Goal: Information Seeking & Learning: Learn about a topic

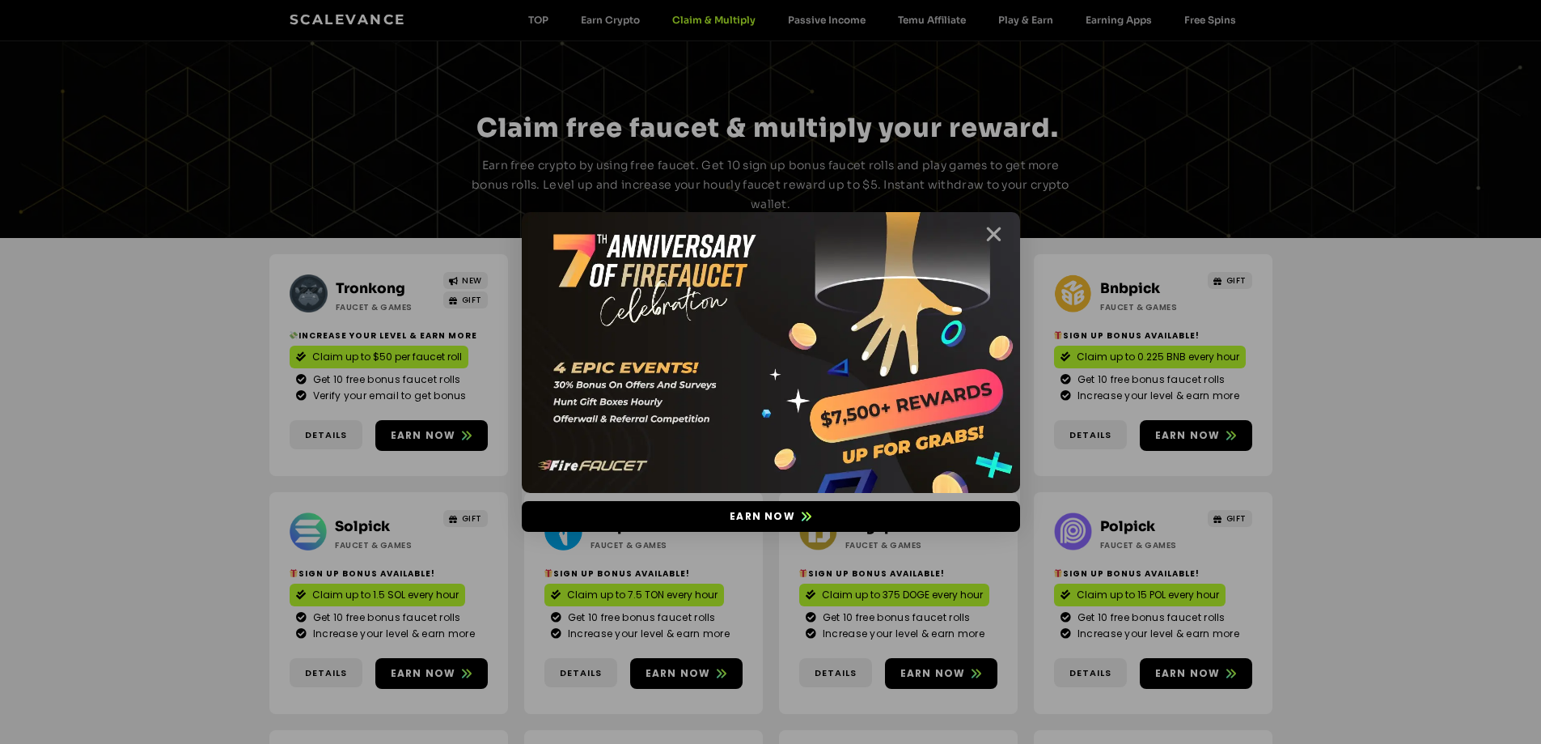
click at [989, 244] on icon "Close" at bounding box center [994, 234] width 20 height 20
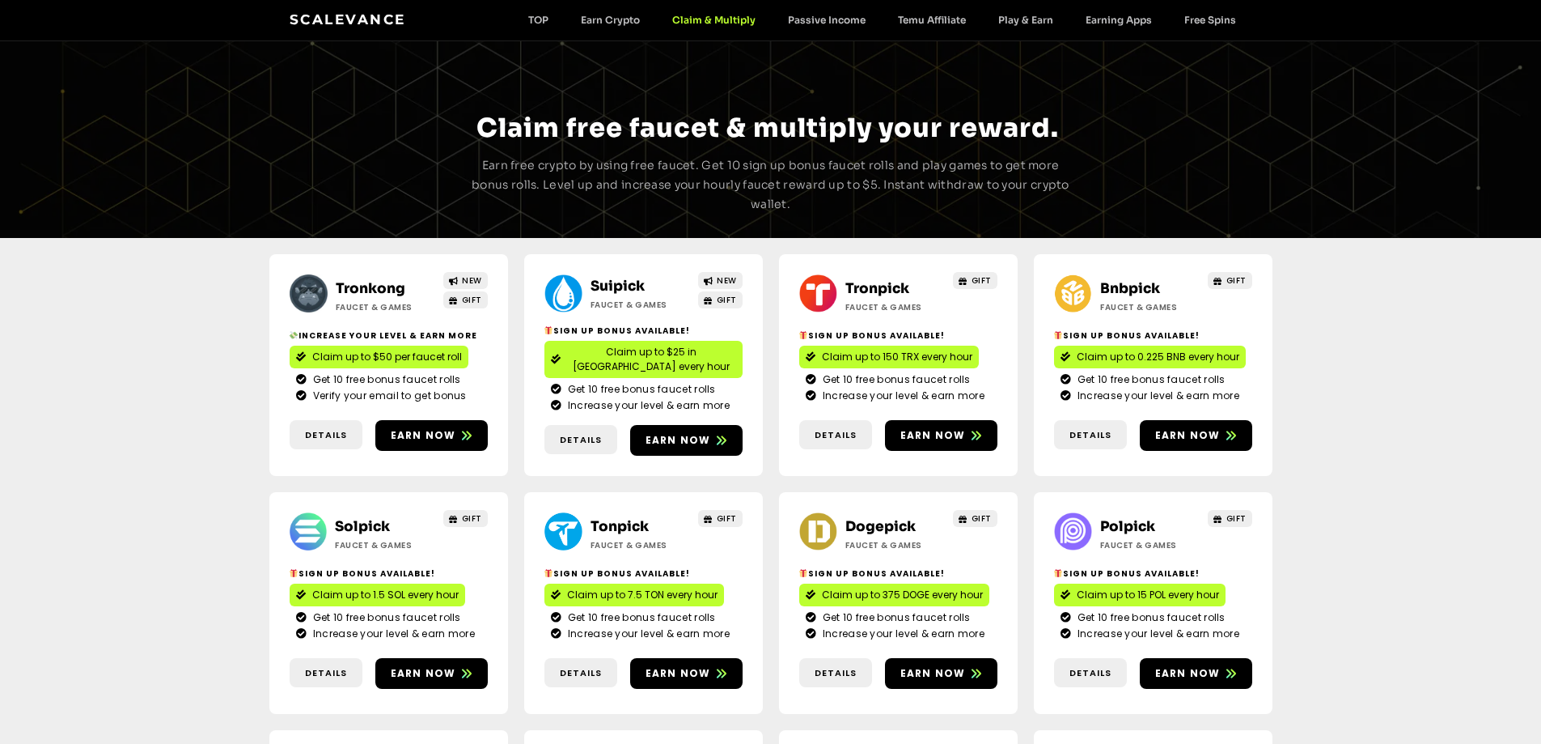
click at [366, 282] on link "Tronkong" at bounding box center [371, 288] width 70 height 17
click at [605, 282] on link "Suipick" at bounding box center [618, 286] width 54 height 17
click at [1128, 282] on link "Bnbpick" at bounding box center [1130, 288] width 60 height 17
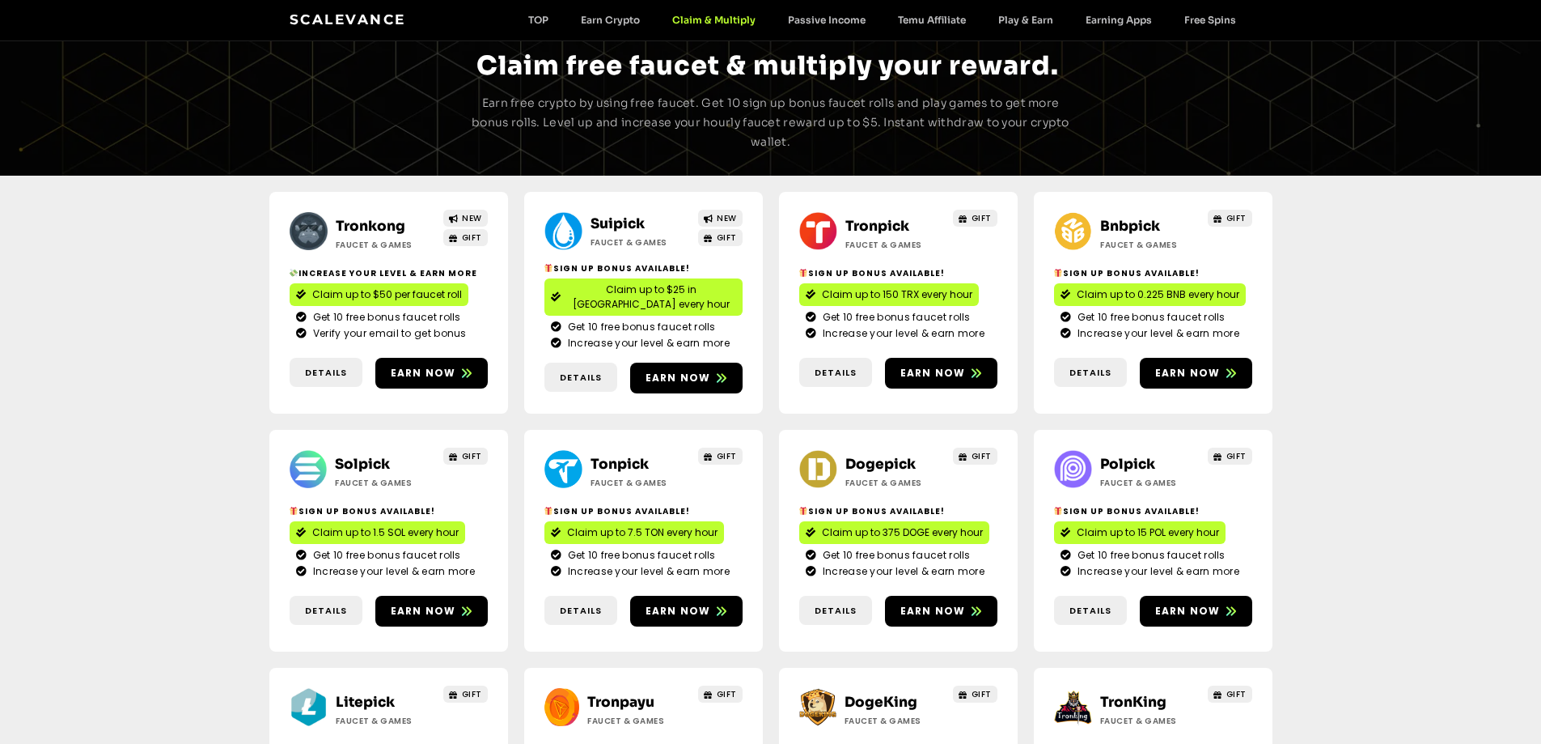
scroll to position [162, 0]
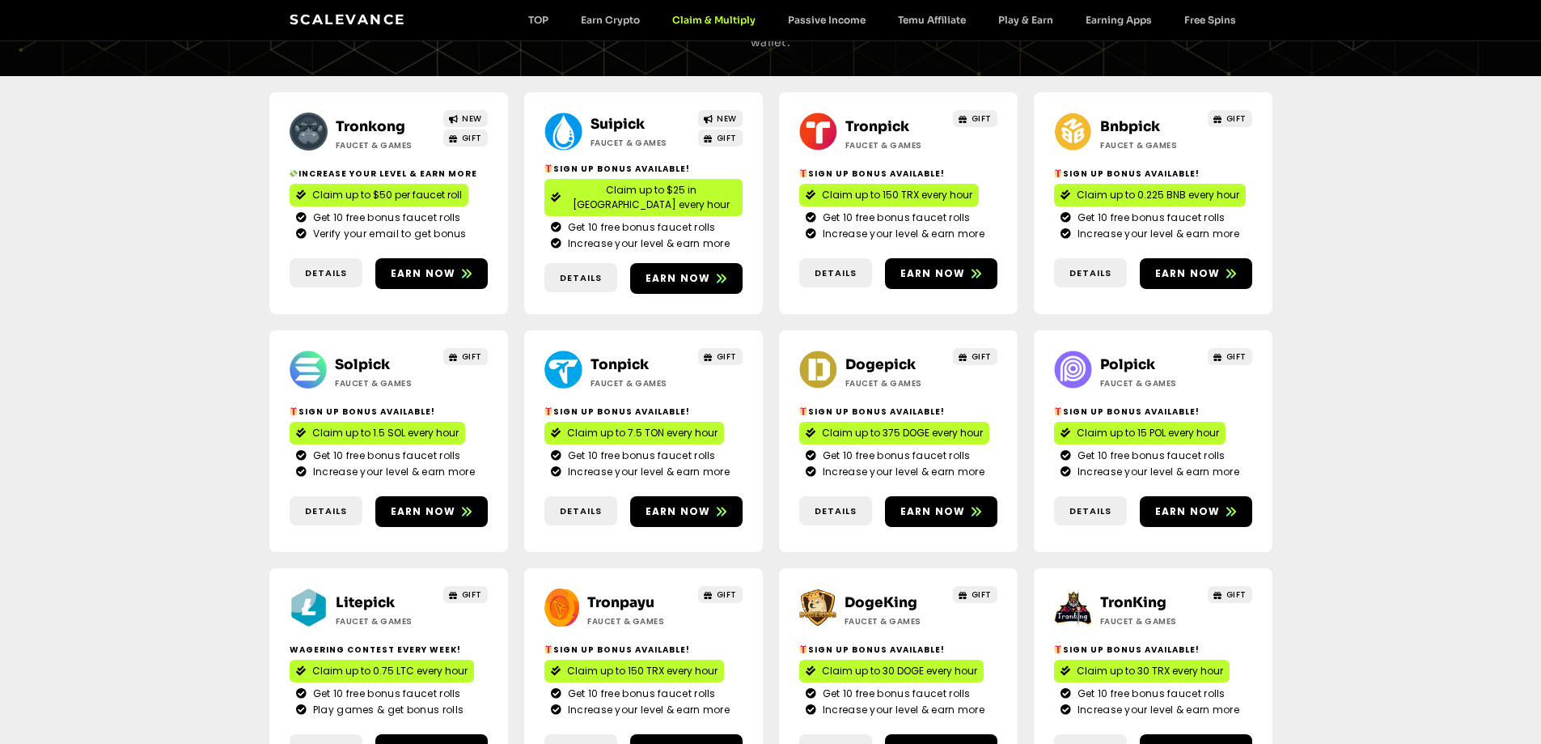
click at [365, 354] on h2 "Solpick" at bounding box center [385, 364] width 101 height 21
click at [370, 356] on link "Solpick" at bounding box center [362, 364] width 55 height 17
click at [873, 356] on link "Dogepick" at bounding box center [880, 364] width 70 height 17
click at [1146, 356] on link "Polpick" at bounding box center [1127, 364] width 55 height 17
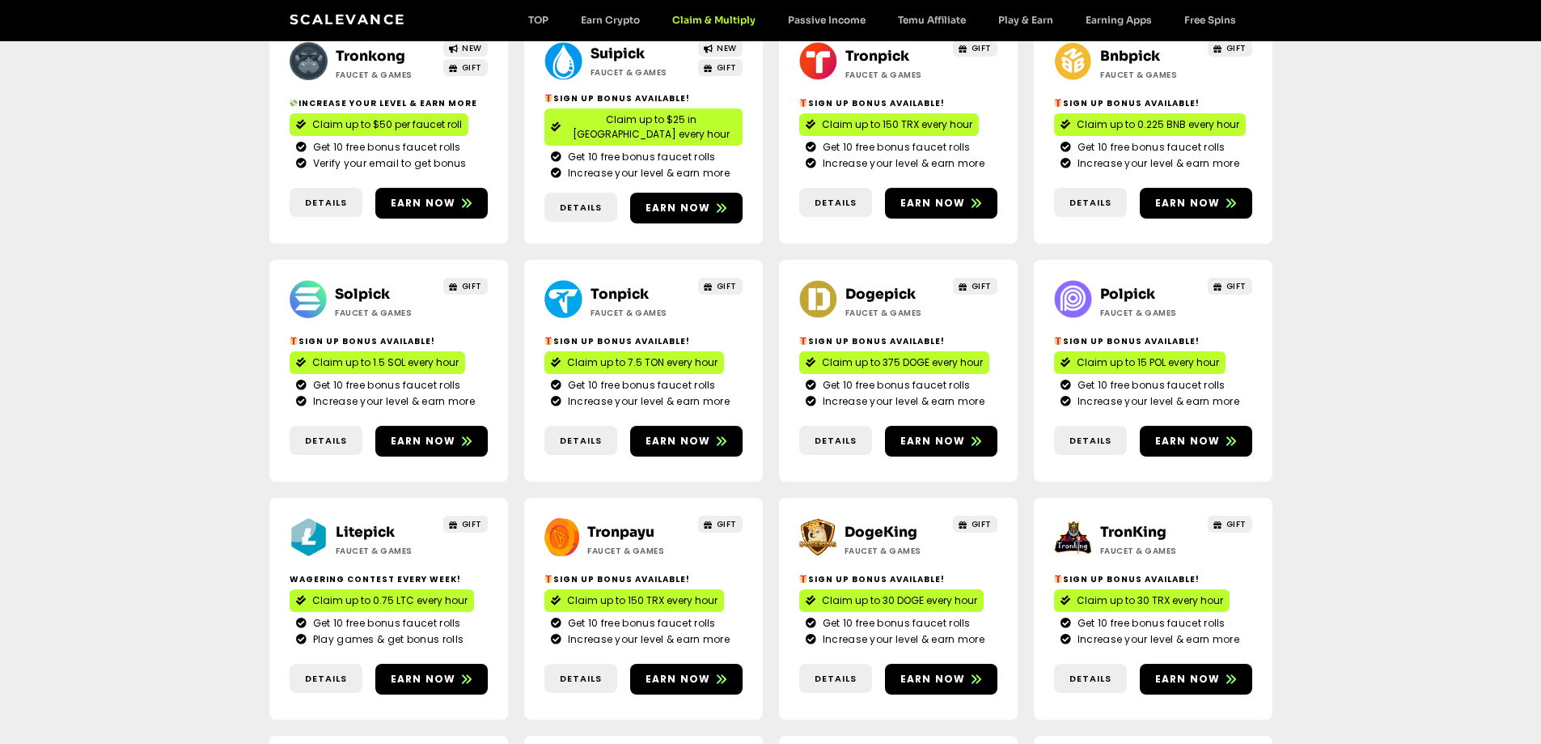
scroll to position [324, 0]
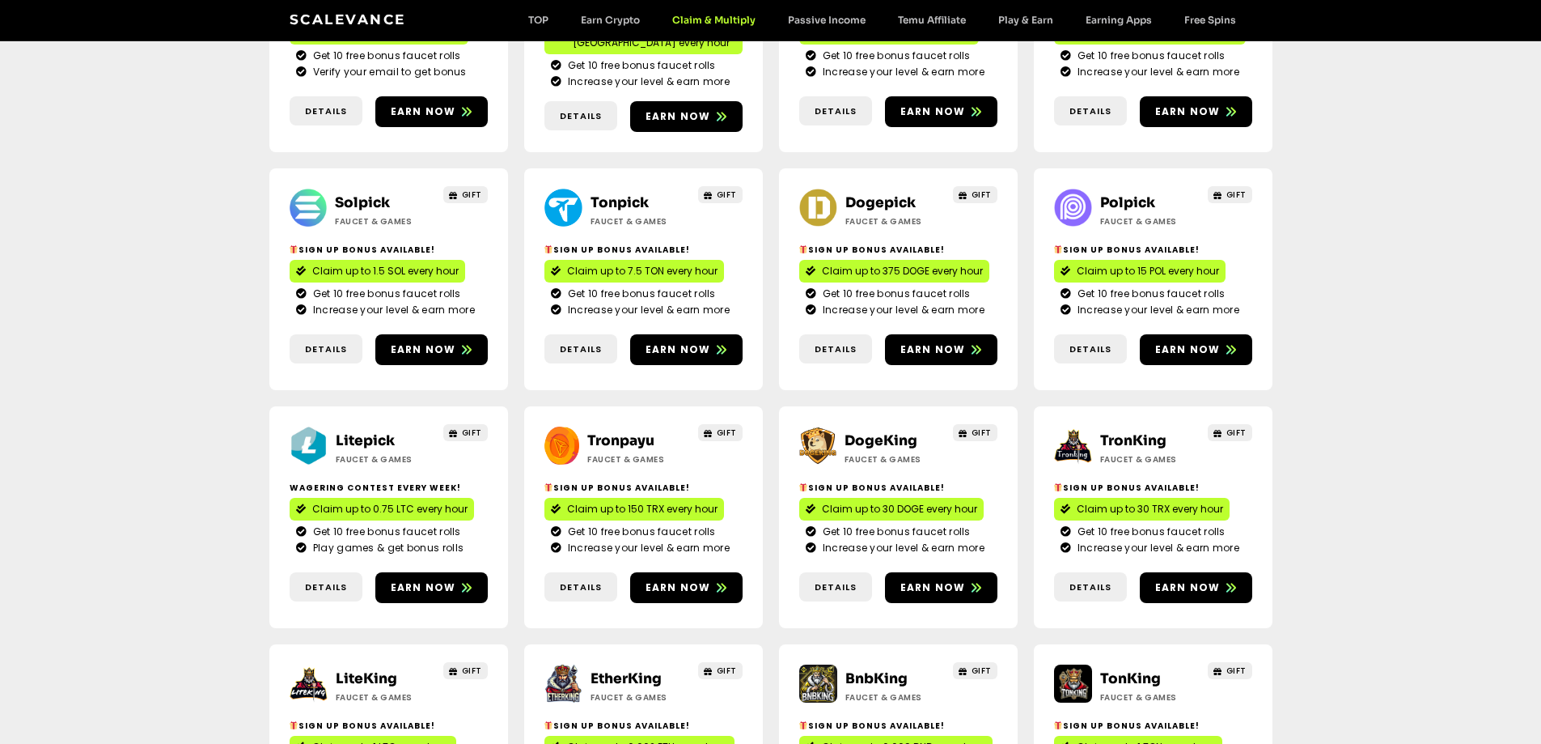
click at [347, 432] on link "Litepick" at bounding box center [365, 440] width 59 height 17
click at [896, 432] on link "DogeKing" at bounding box center [881, 440] width 73 height 17
click at [1150, 432] on link "TronKing" at bounding box center [1133, 440] width 66 height 17
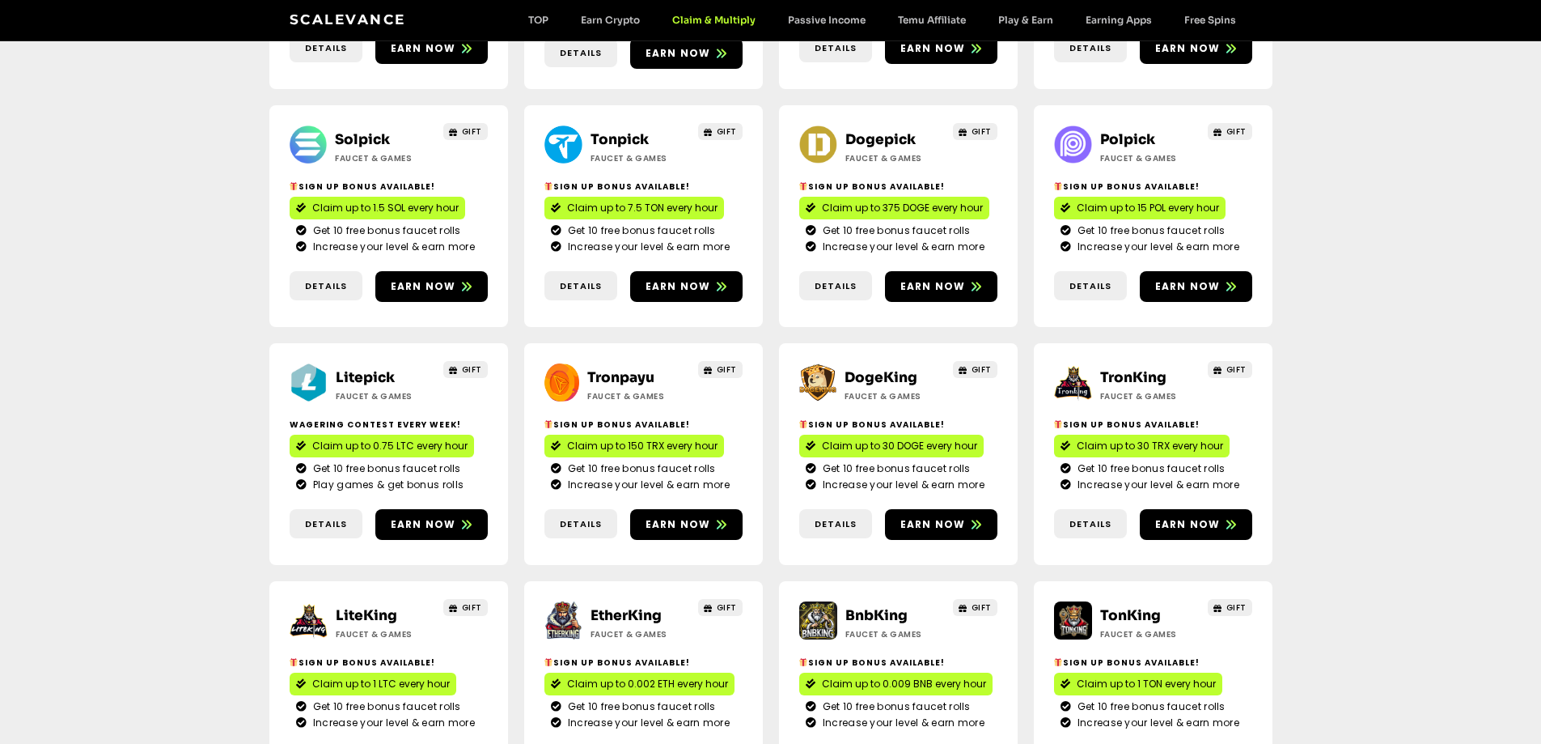
scroll to position [485, 0]
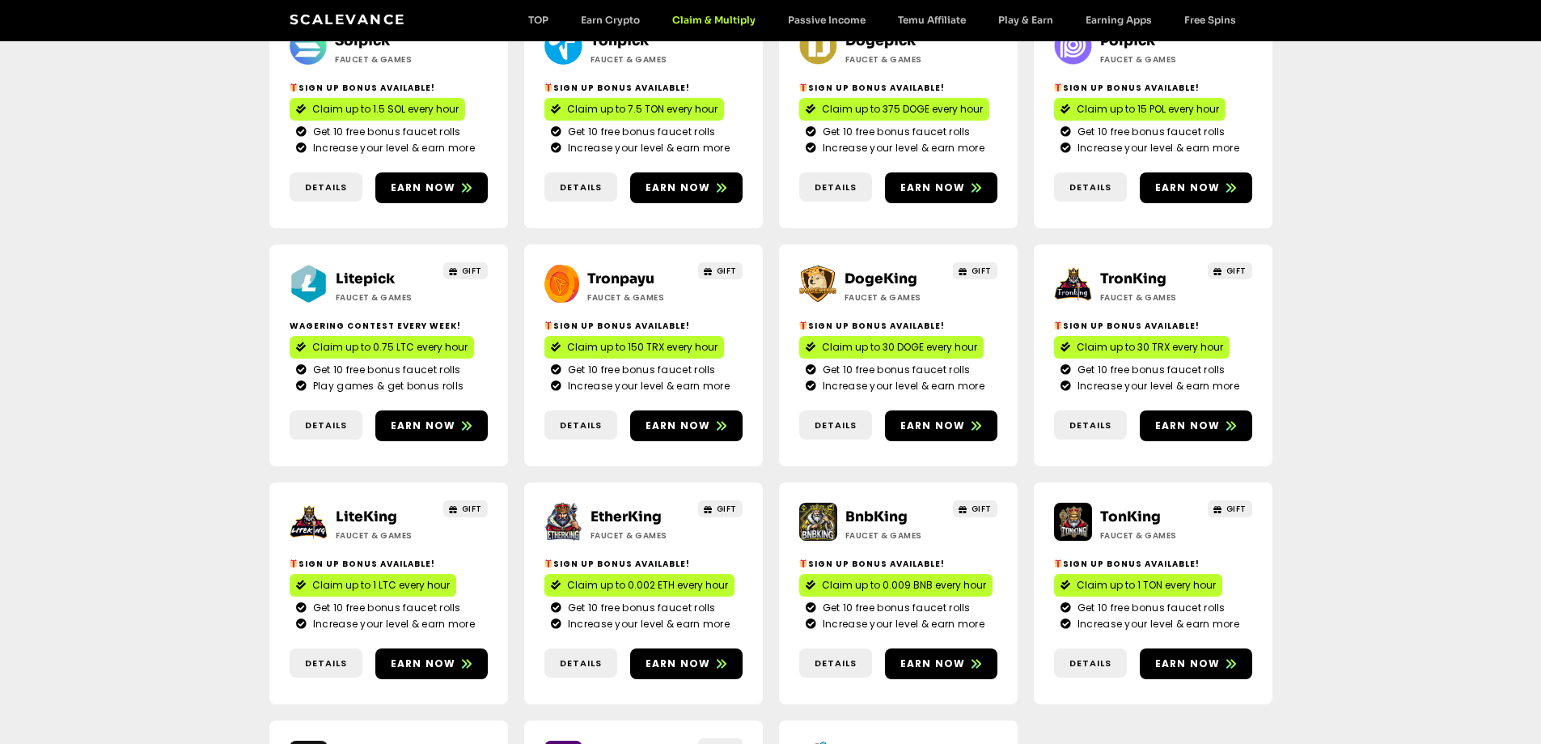
click at [604, 508] on link "EtherKing" at bounding box center [626, 516] width 71 height 17
click at [854, 508] on link "BnbKing" at bounding box center [876, 516] width 62 height 17
click at [1132, 508] on link "TonKing" at bounding box center [1130, 516] width 61 height 17
click at [879, 270] on link "DogeKing" at bounding box center [881, 278] width 73 height 17
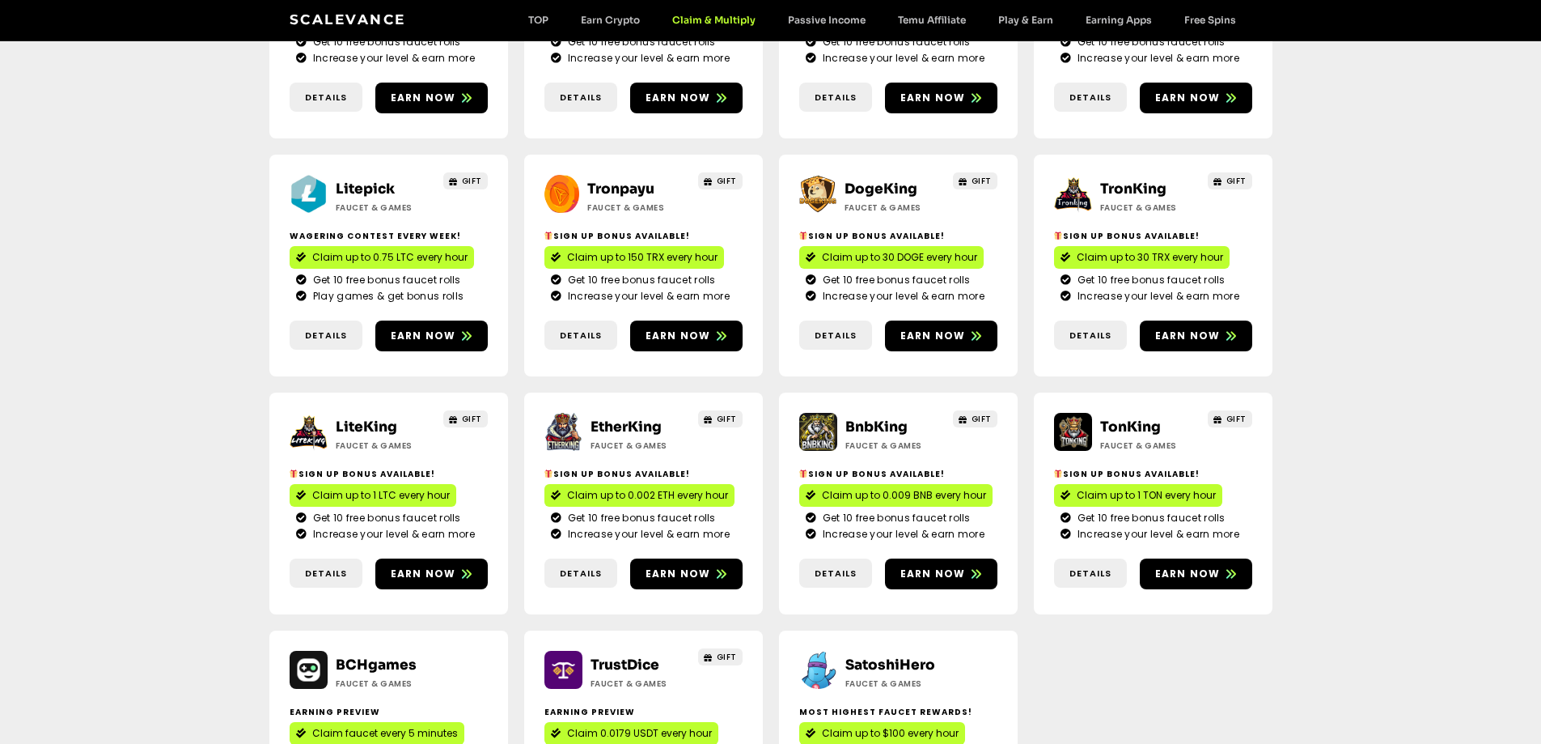
scroll to position [728, 0]
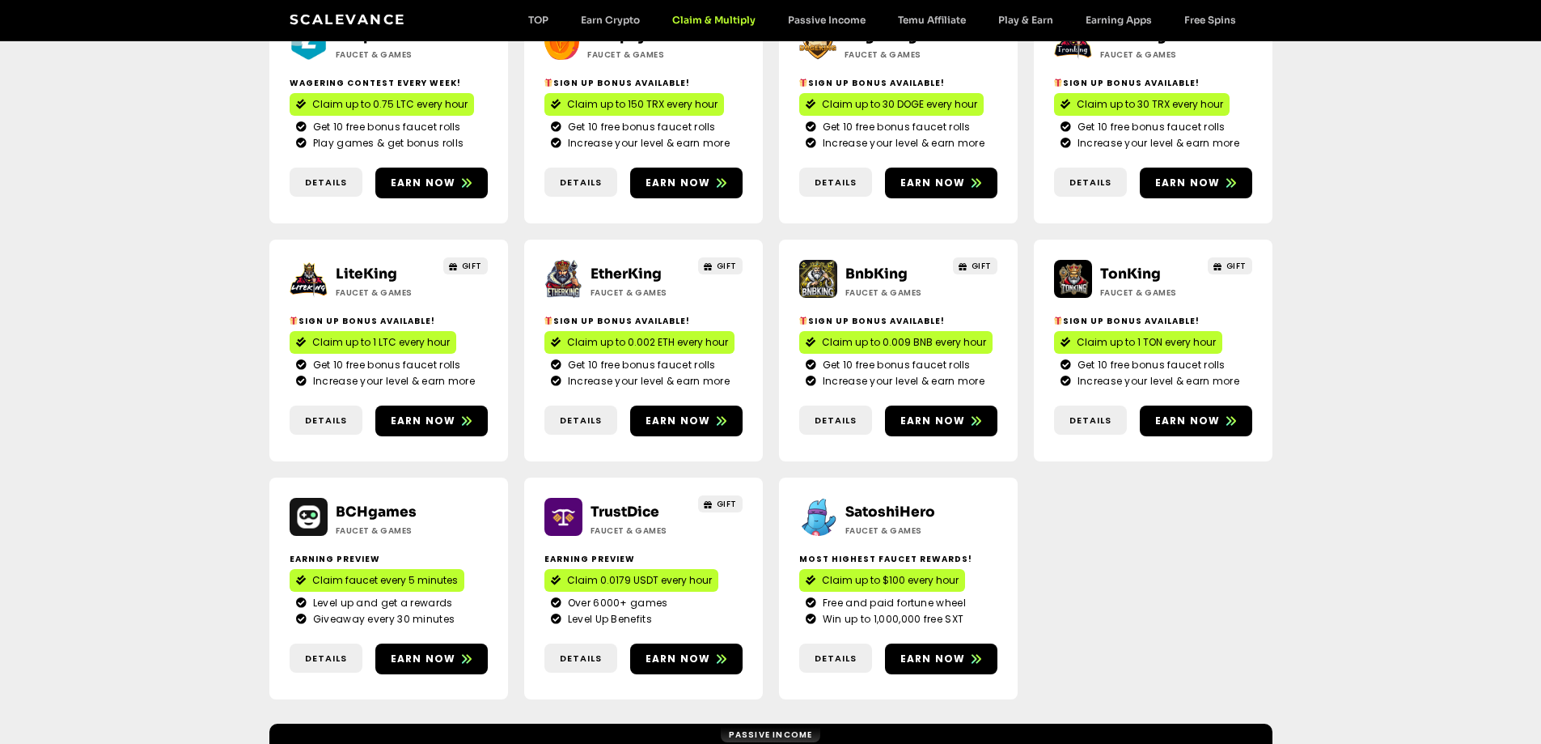
click at [634, 503] on link "TrustDice" at bounding box center [625, 511] width 69 height 17
click at [1125, 265] on link "TonKing" at bounding box center [1130, 273] width 61 height 17
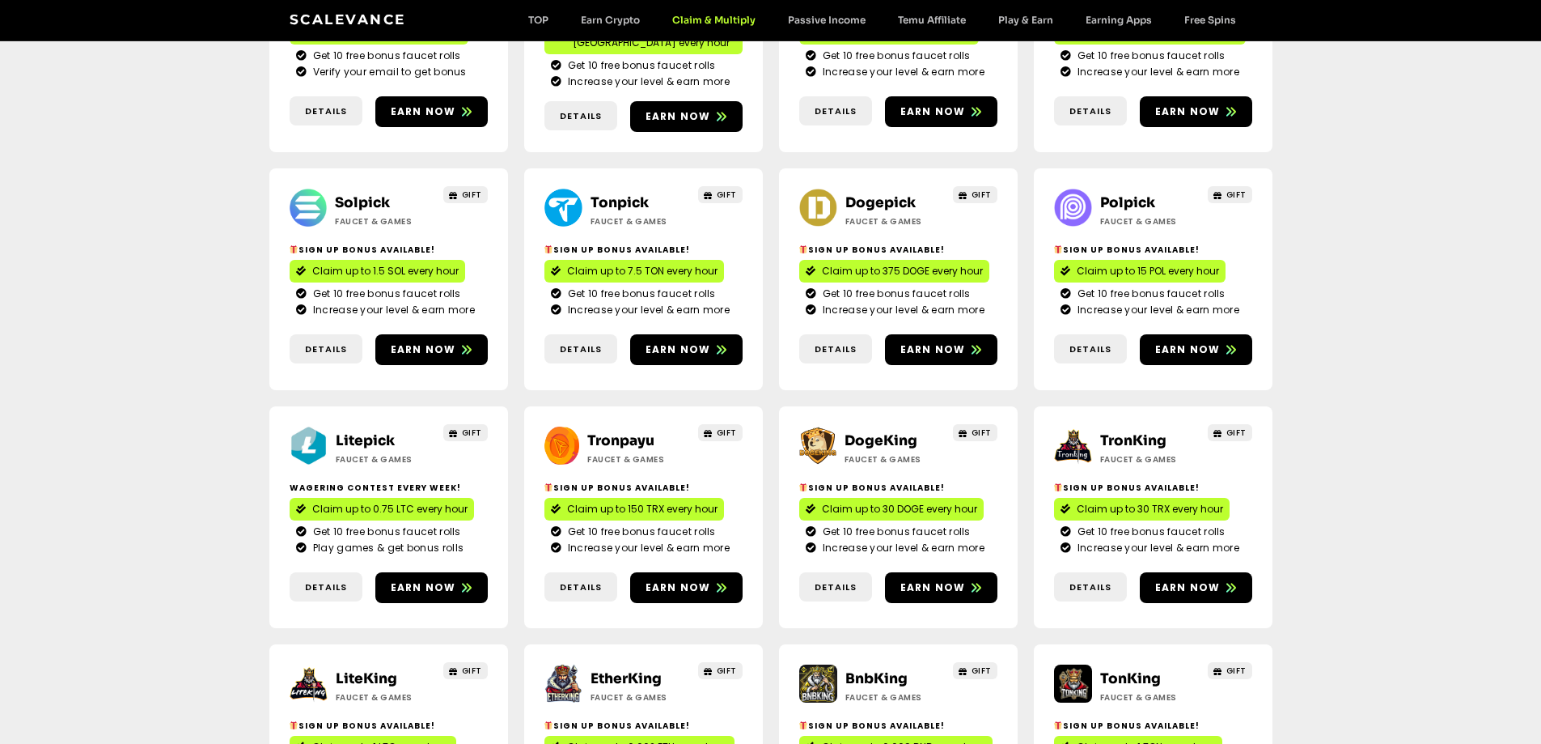
scroll to position [0, 0]
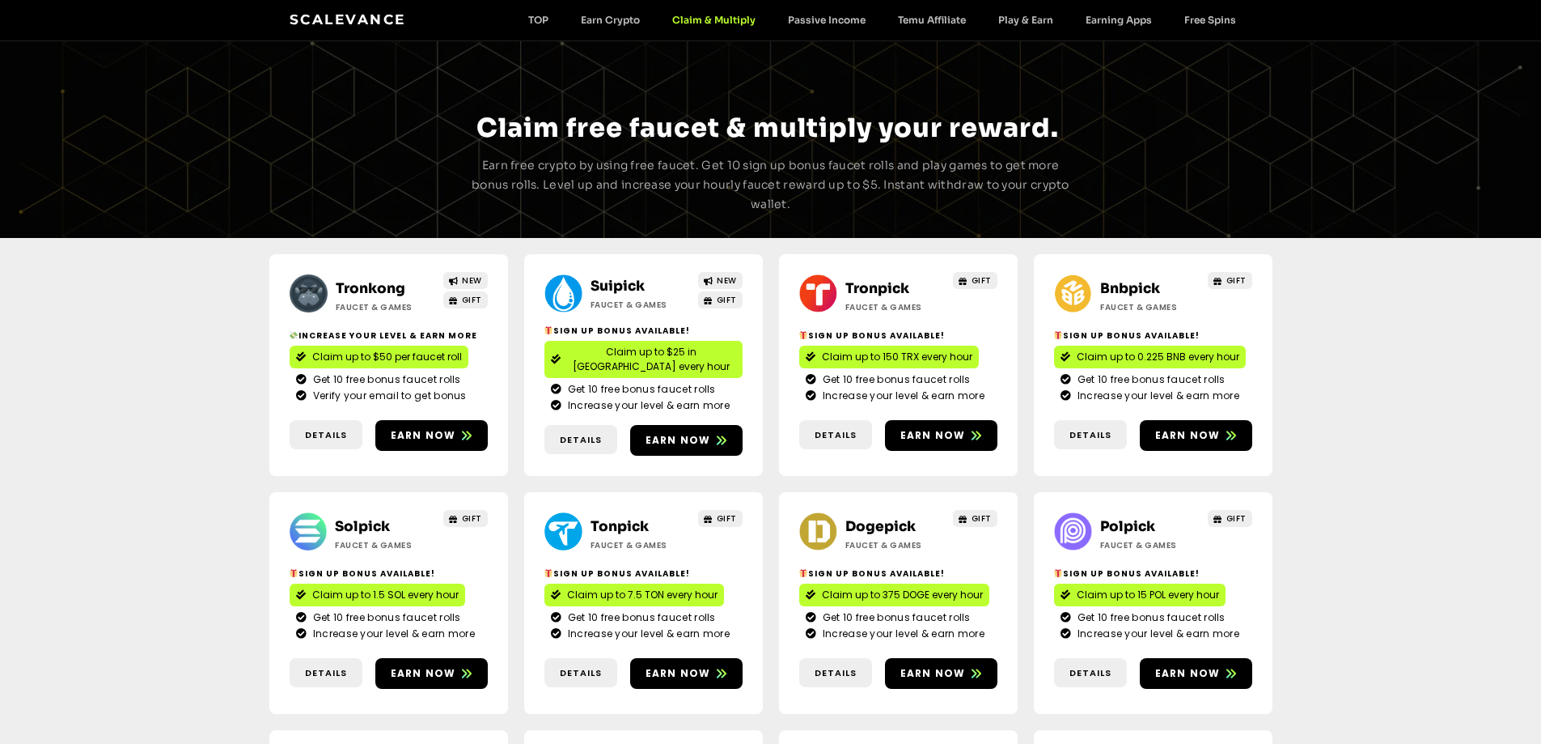
click at [331, 15] on link "Scalevance" at bounding box center [348, 19] width 117 height 16
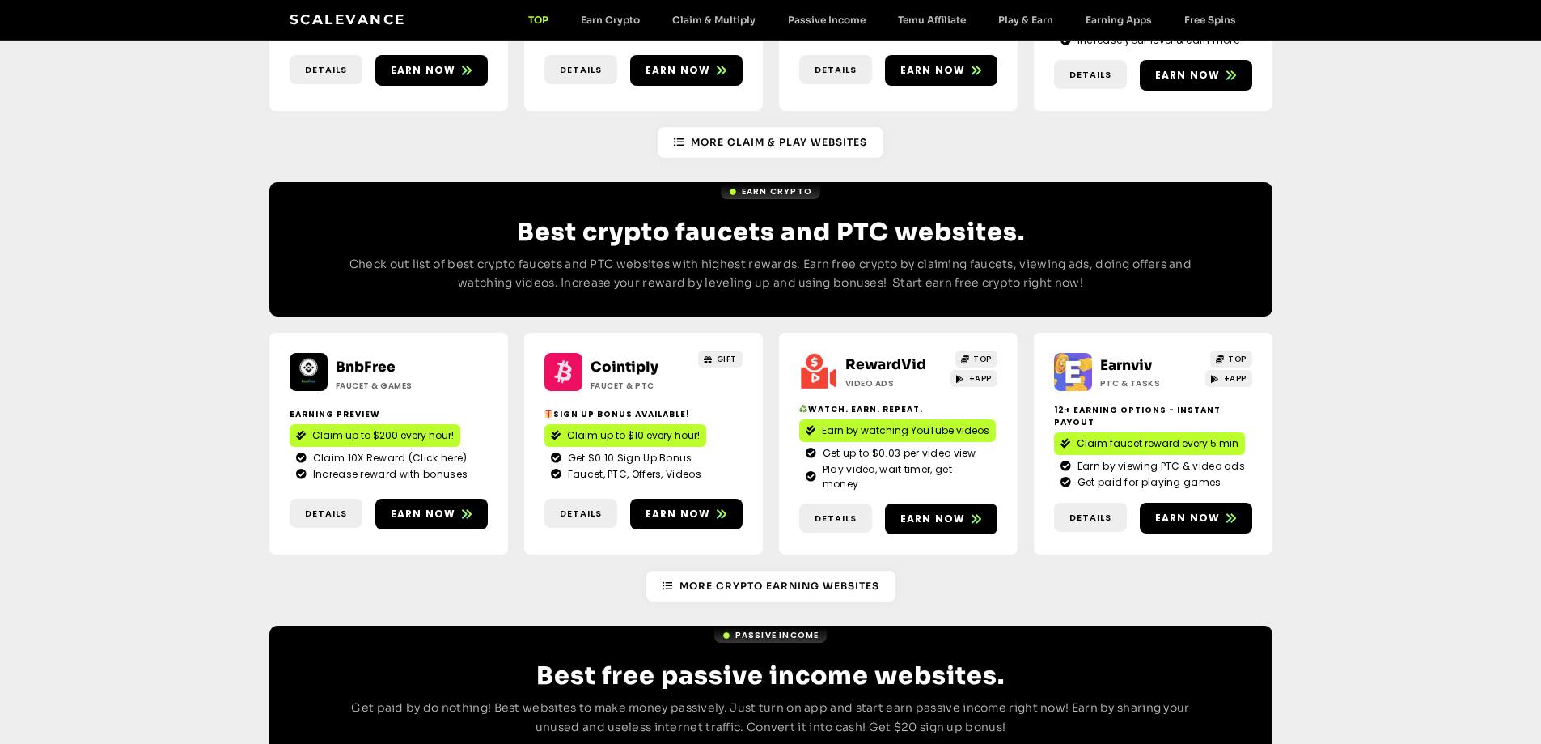
scroll to position [1294, 0]
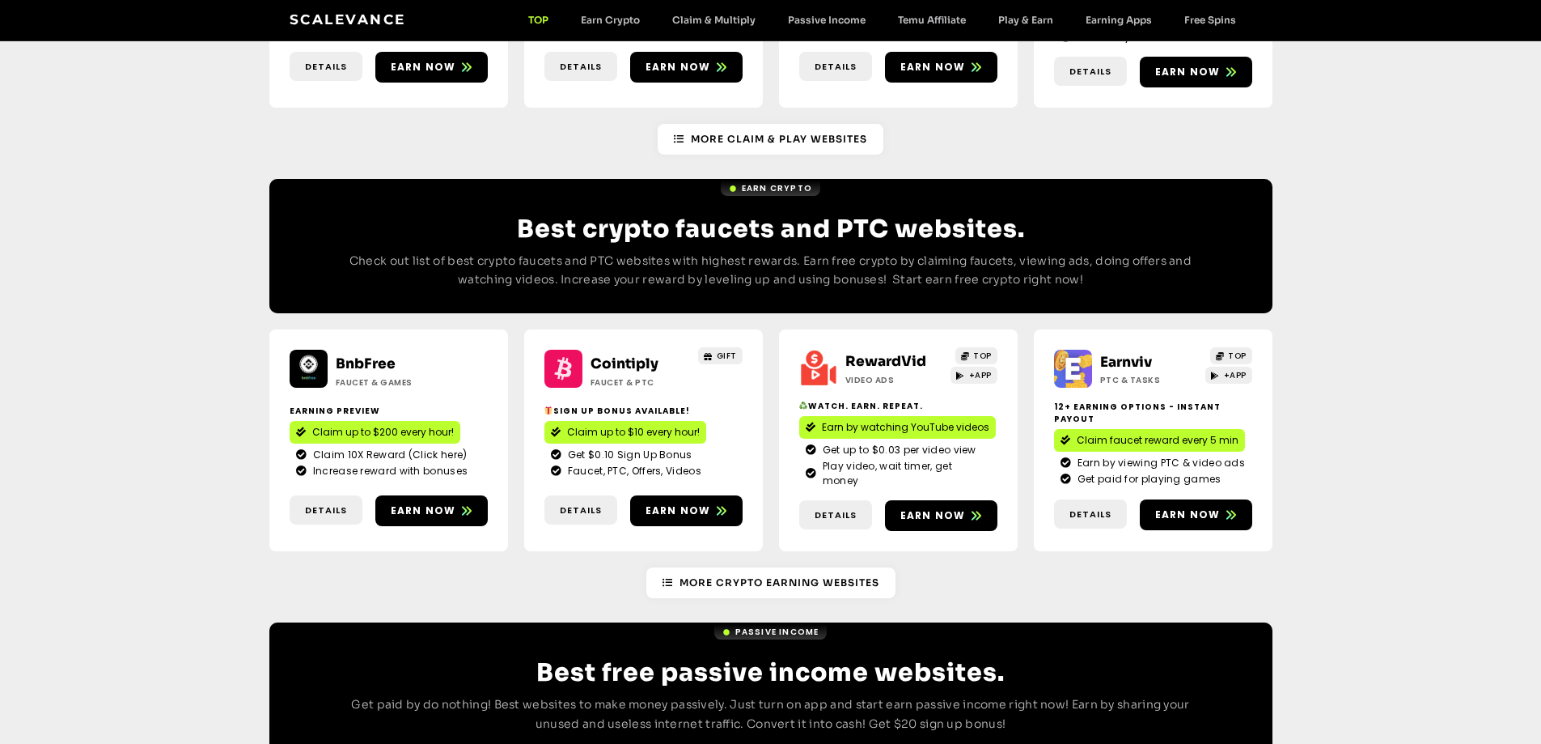
click at [629, 355] on link "Cointiply" at bounding box center [625, 363] width 68 height 17
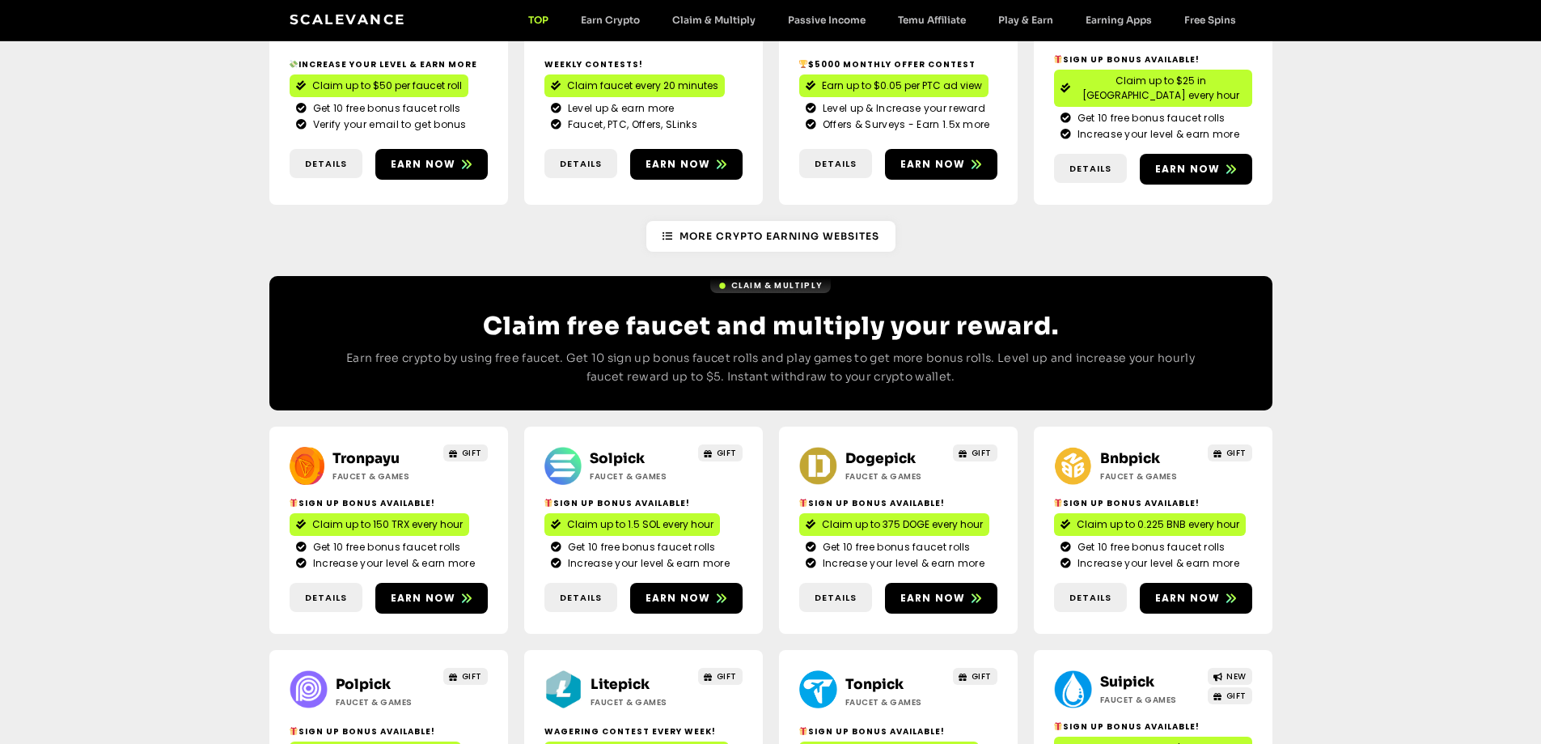
scroll to position [162, 0]
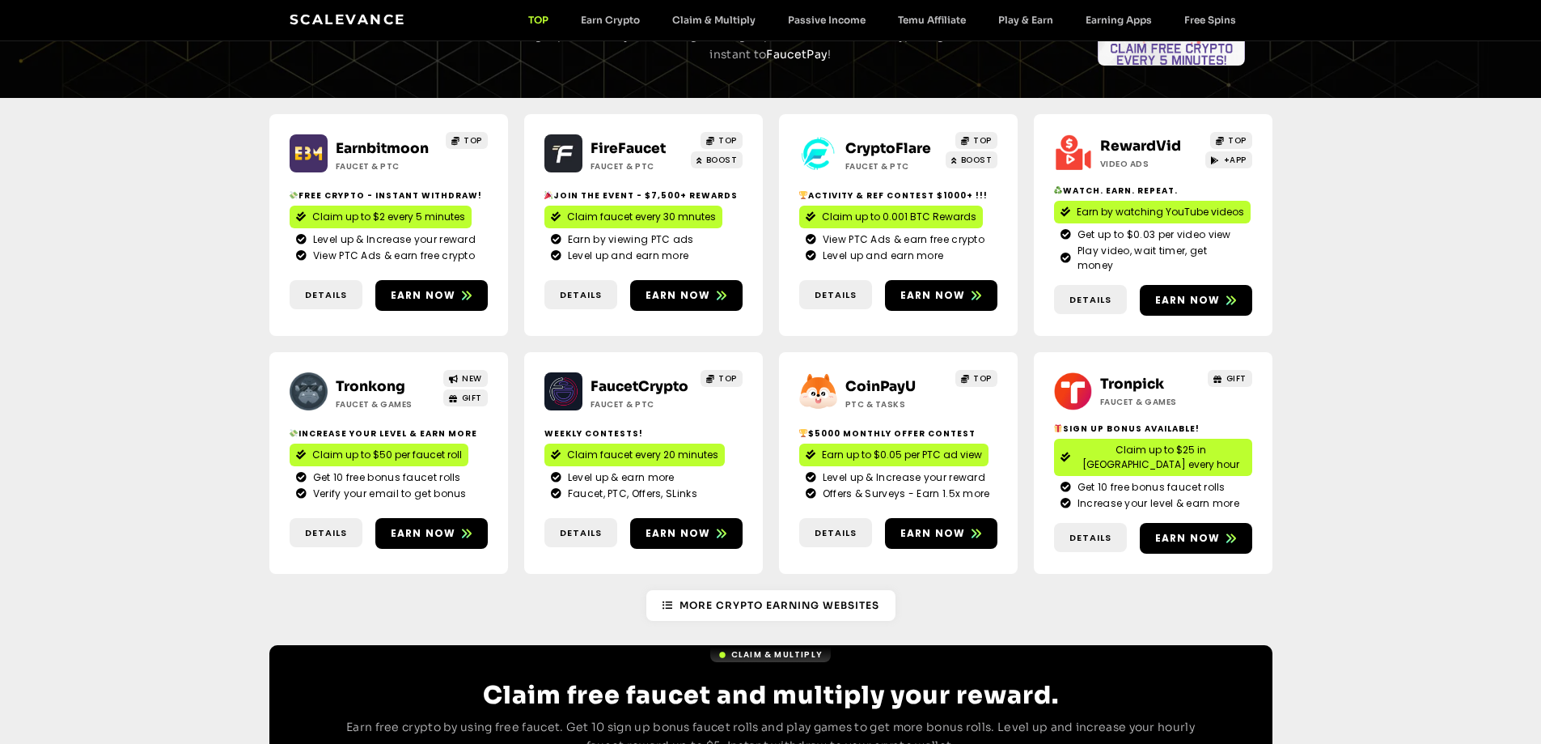
click at [612, 301] on div "FireFaucet Faucet & PTC TOP BOOST Join the event - $7,500+ Rewards Claim faucet…" at bounding box center [643, 225] width 239 height 222
click at [613, 201] on h2 "Join the event - $7,500+ Rewards" at bounding box center [643, 195] width 198 height 12
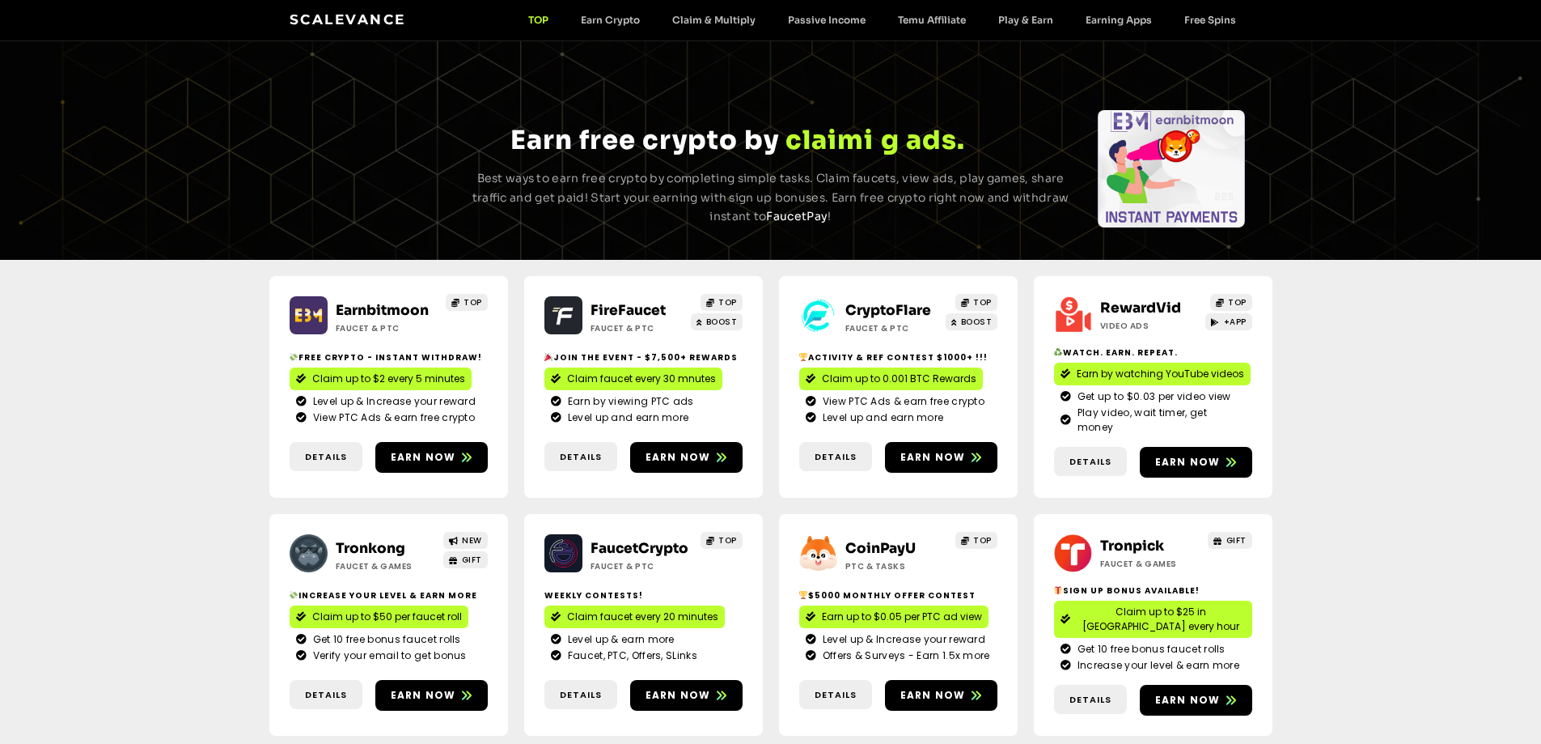
click at [628, 307] on link "FireFaucet" at bounding box center [628, 310] width 75 height 17
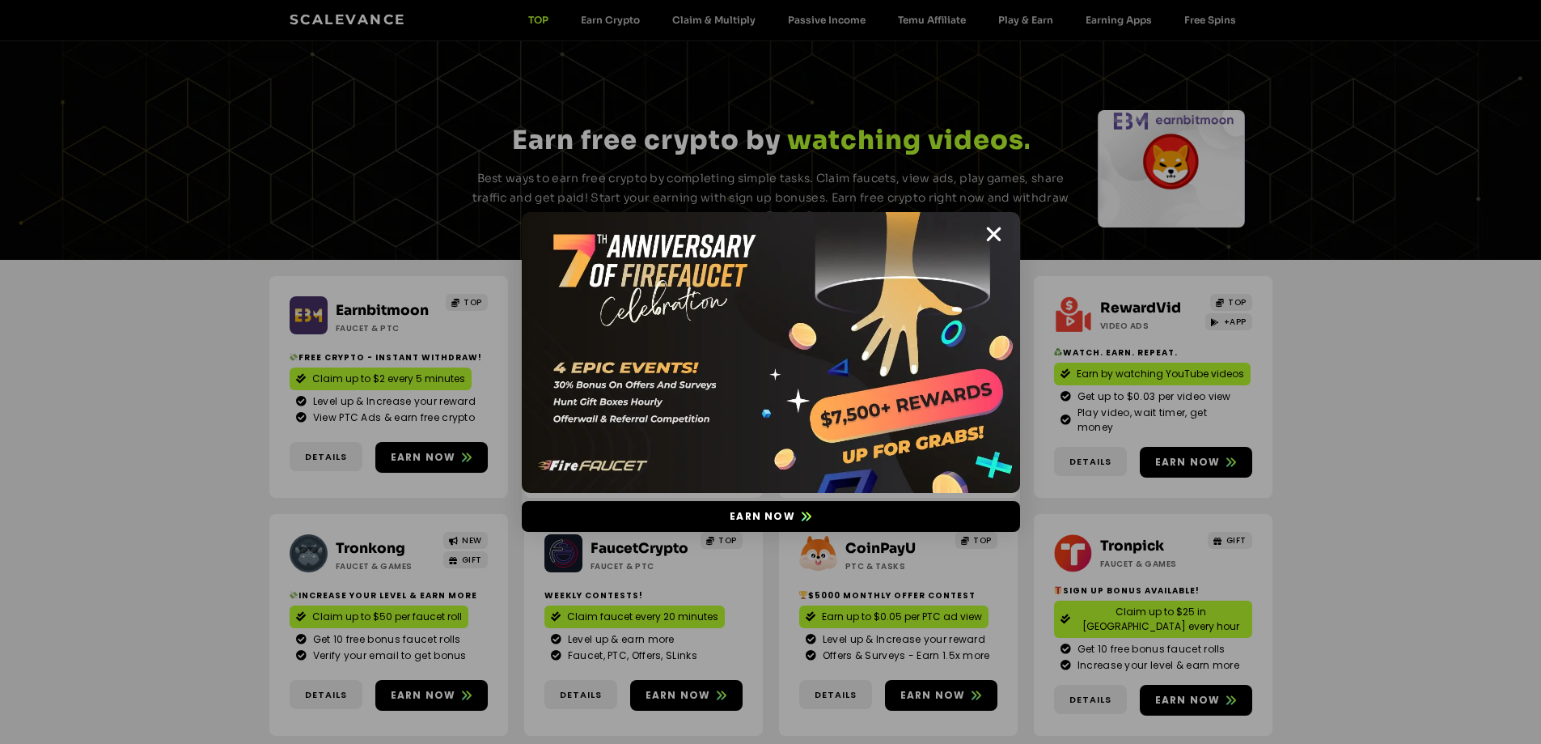
click at [992, 238] on icon "Close" at bounding box center [994, 234] width 20 height 20
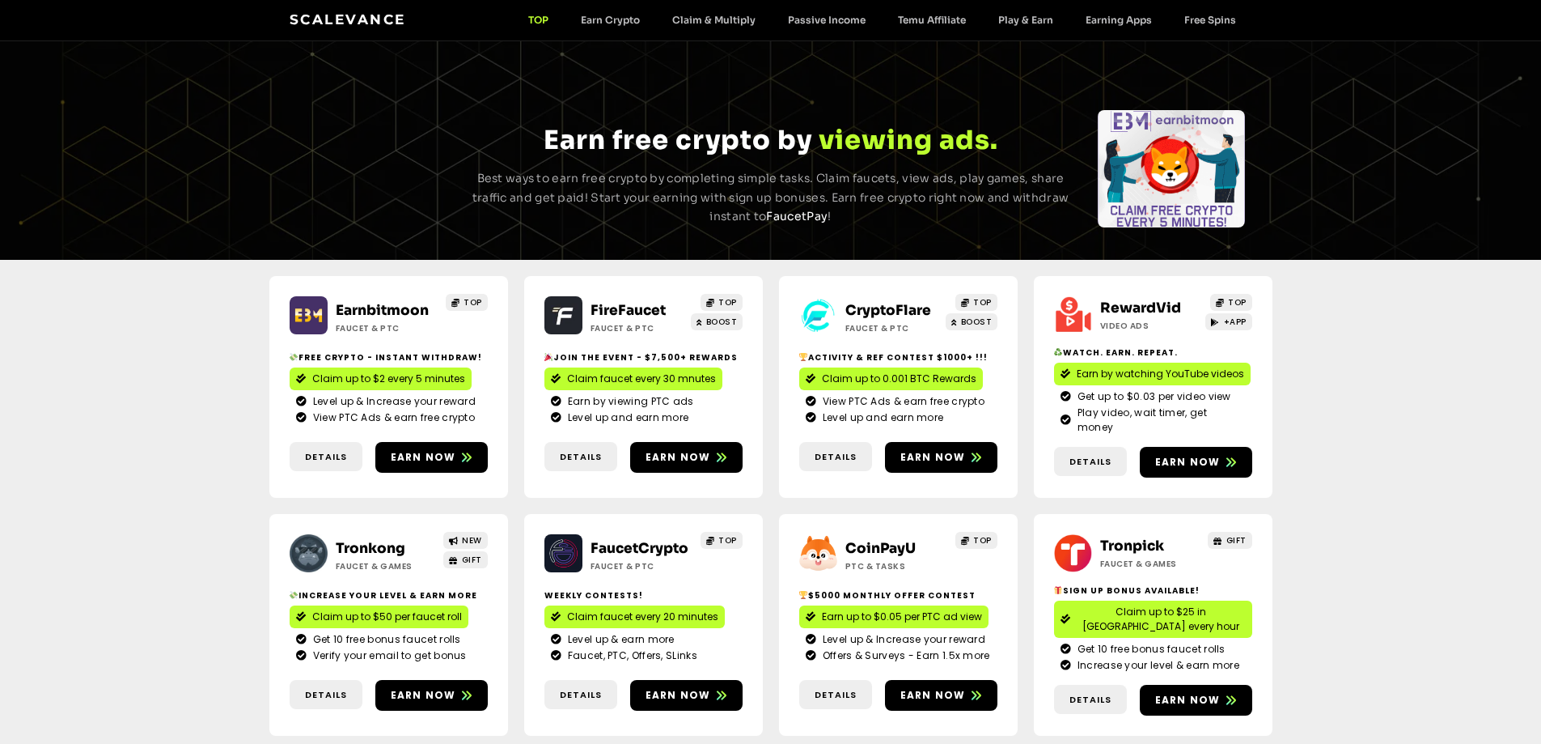
click at [879, 308] on link "CryptoFlare" at bounding box center [888, 310] width 86 height 17
